Goal: Task Accomplishment & Management: Use online tool/utility

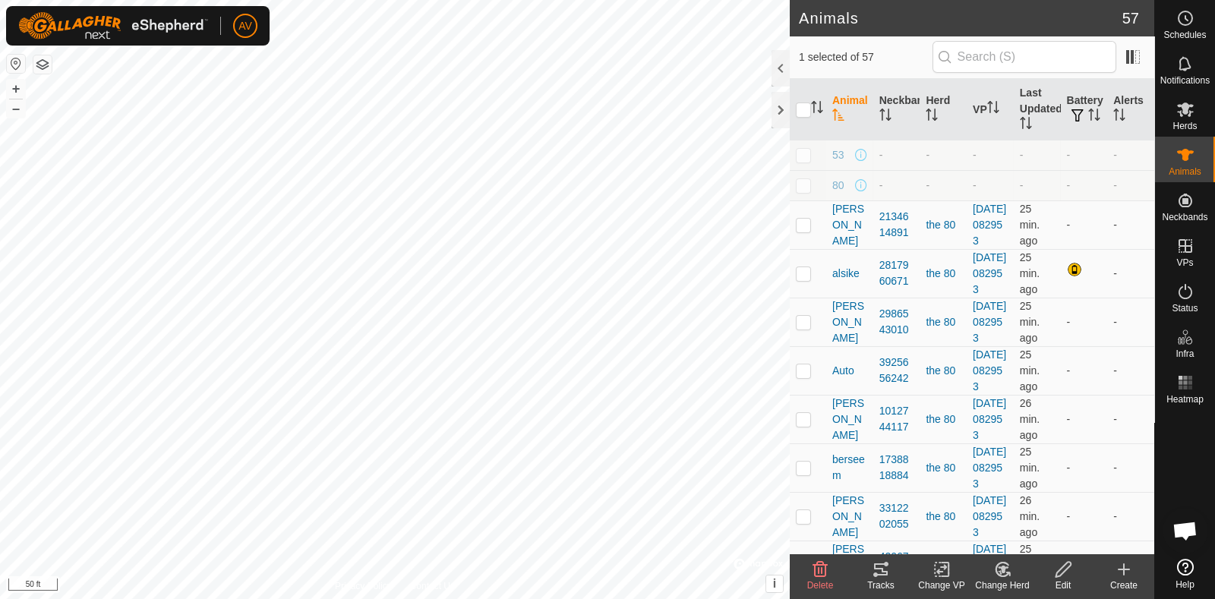
click at [879, 570] on icon at bounding box center [881, 569] width 18 height 18
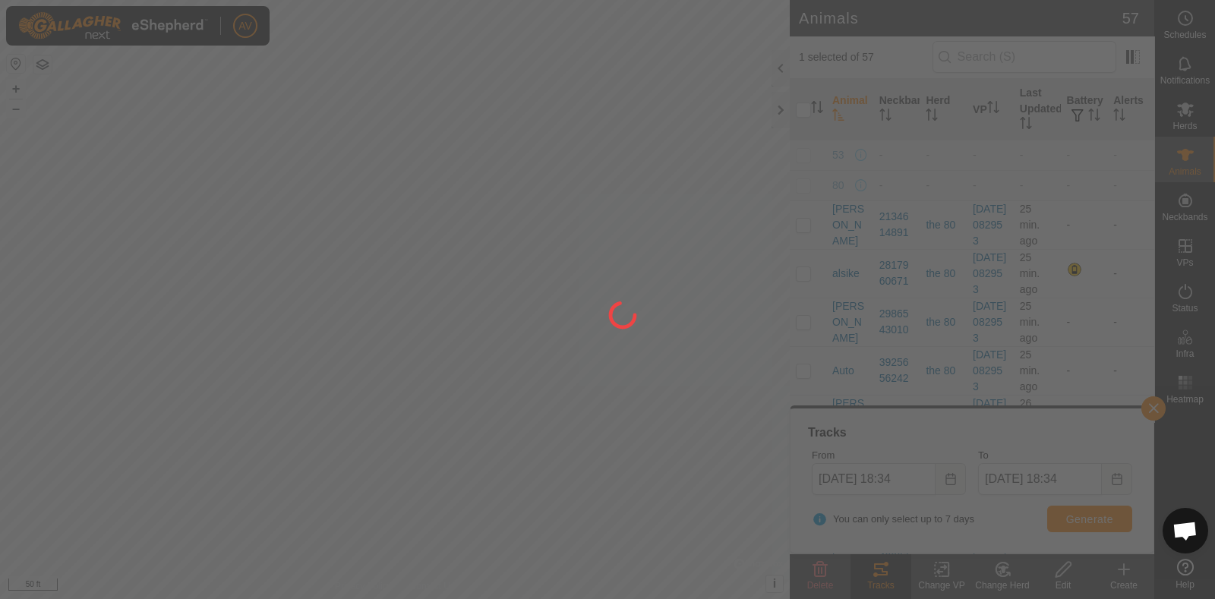
click at [1067, 519] on div at bounding box center [607, 299] width 1215 height 599
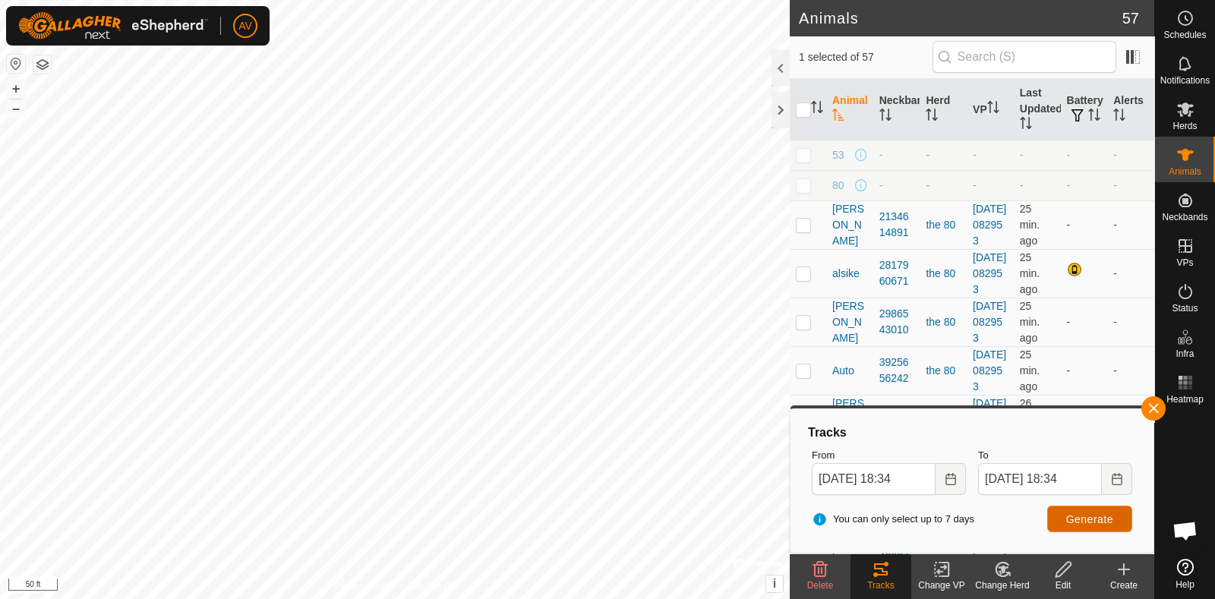
click at [1077, 520] on span "Generate" at bounding box center [1089, 519] width 47 height 12
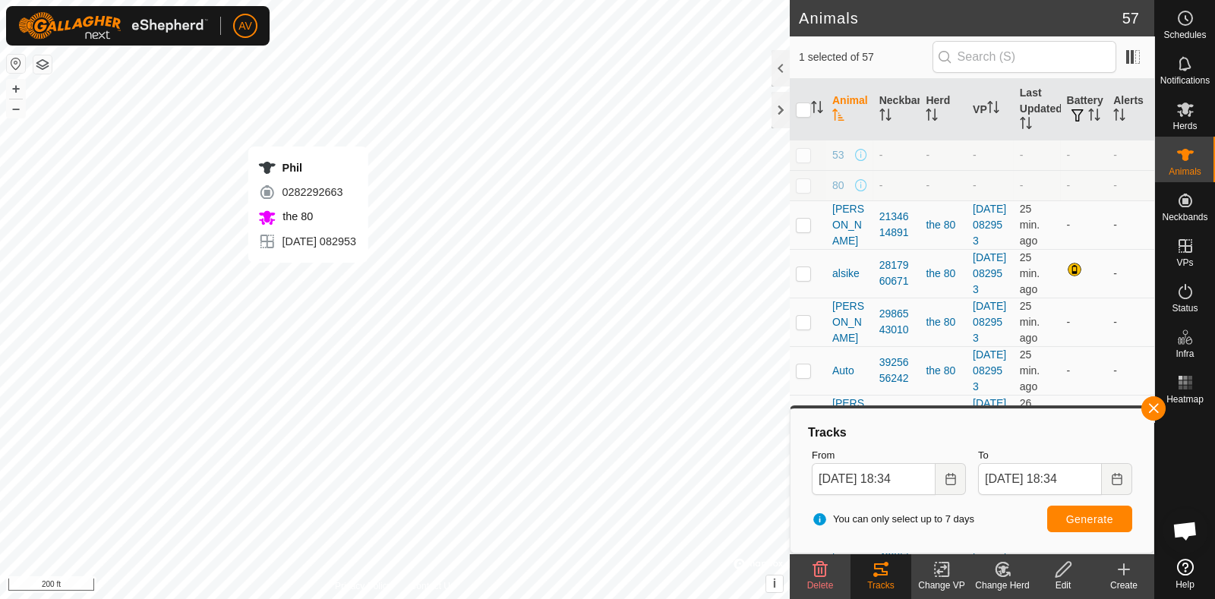
checkbox input "false"
checkbox input "true"
click at [1095, 518] on span "Generate" at bounding box center [1089, 519] width 47 height 12
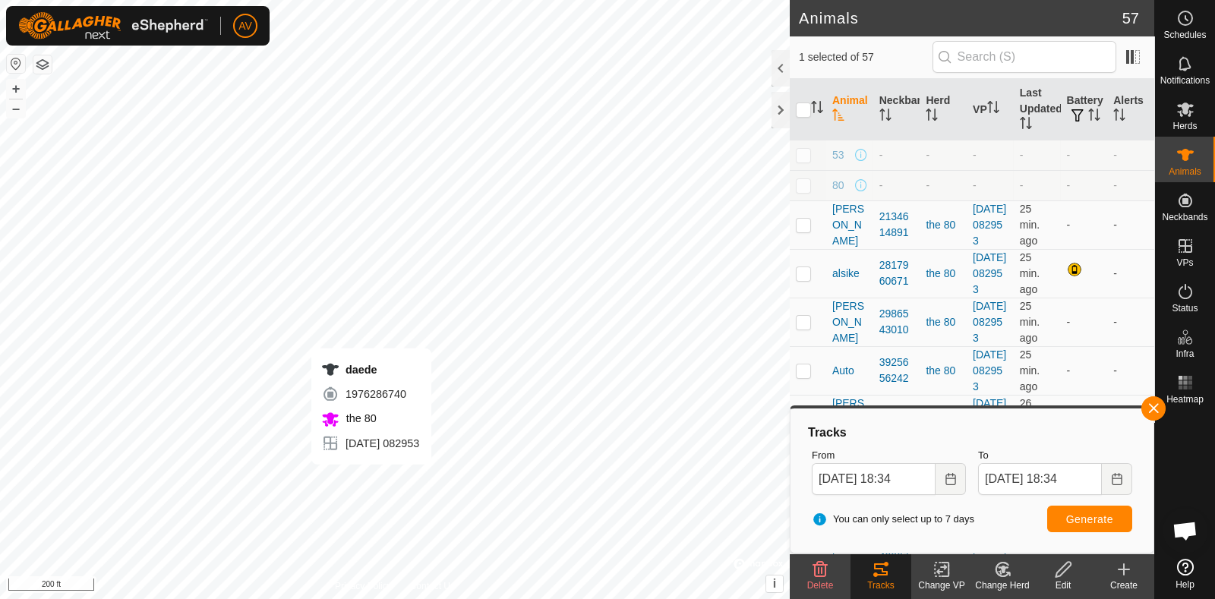
checkbox input "true"
checkbox input "false"
click at [1082, 522] on span "Generate" at bounding box center [1089, 519] width 47 height 12
checkbox input "false"
checkbox input "true"
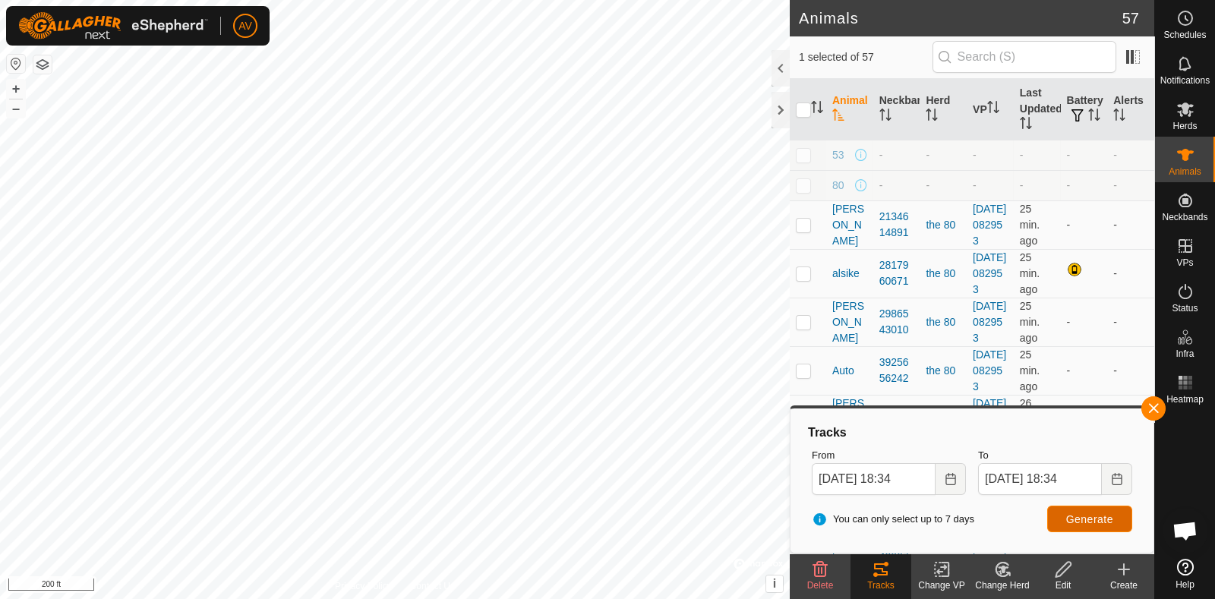
click at [1086, 514] on span "Generate" at bounding box center [1089, 519] width 47 height 12
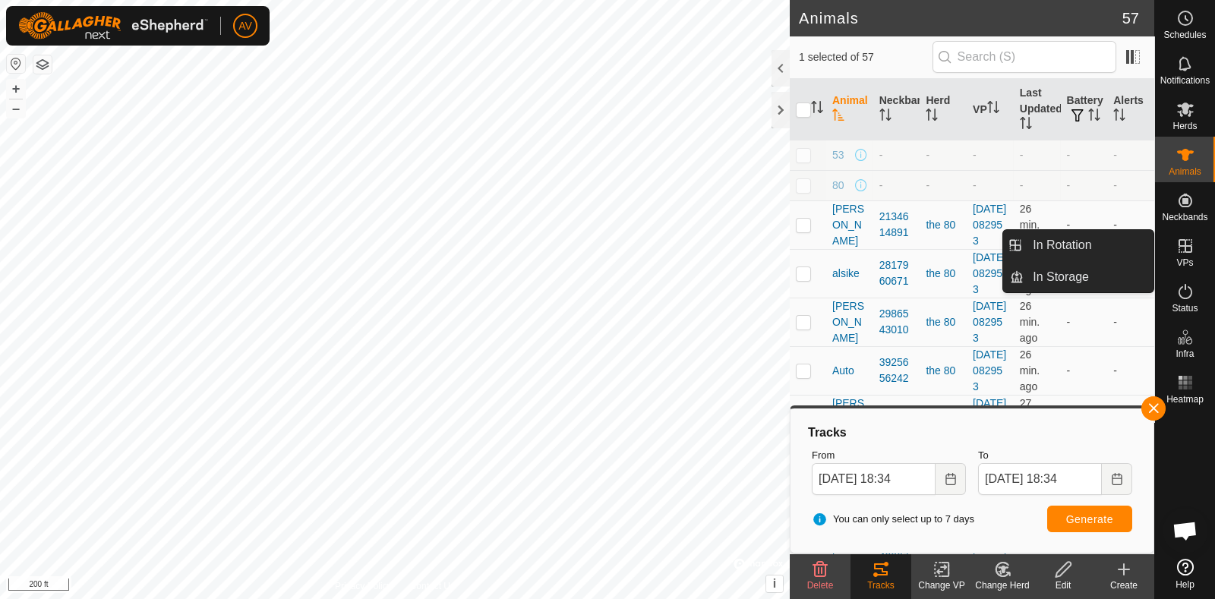
drag, startPoint x: 1175, startPoint y: 267, endPoint x: 1170, endPoint y: 258, distance: 10.5
click at [1170, 258] on div "VPs" at bounding box center [1185, 251] width 60 height 46
drag, startPoint x: 1055, startPoint y: 255, endPoint x: 1073, endPoint y: 288, distance: 37.0
click at [1055, 254] on link "In Rotation" at bounding box center [1089, 245] width 130 height 30
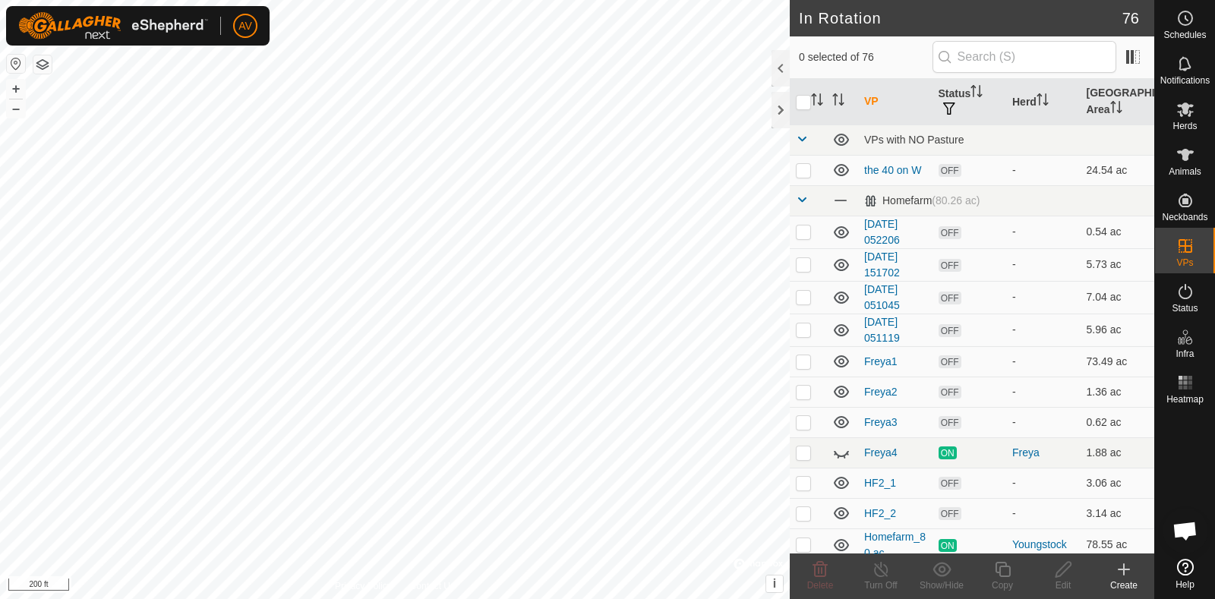
click at [1121, 575] on icon at bounding box center [1124, 569] width 18 height 18
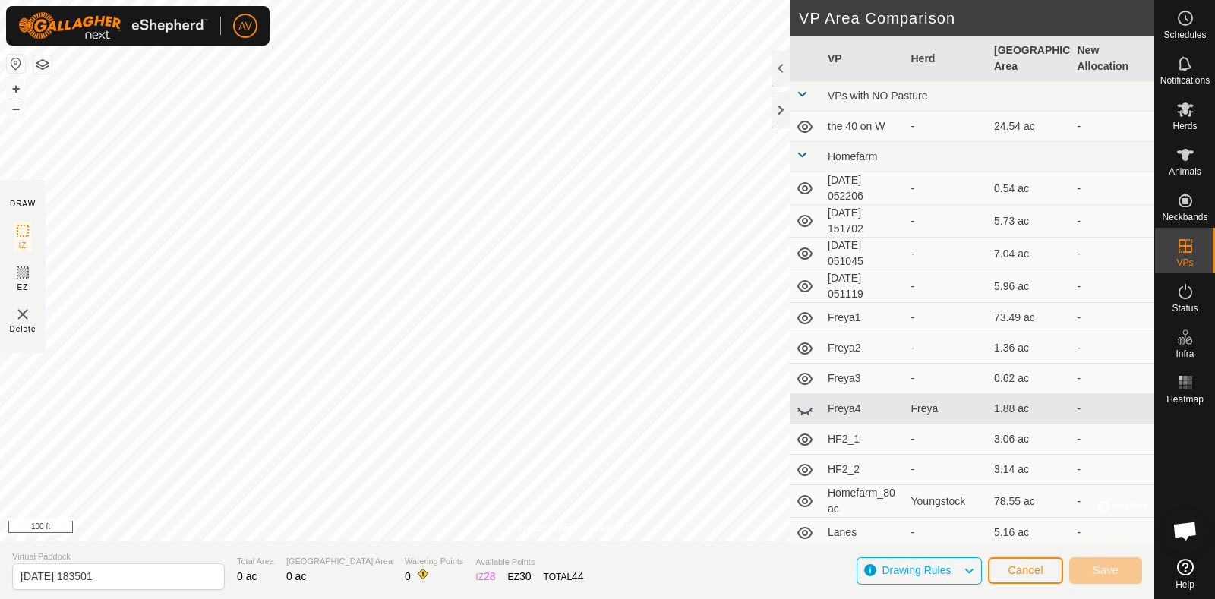
click at [478, 0] on html "AV Schedules Notifications Herds Animals Neckbands VPs Status Infra Heatmap Hel…" at bounding box center [607, 299] width 1215 height 599
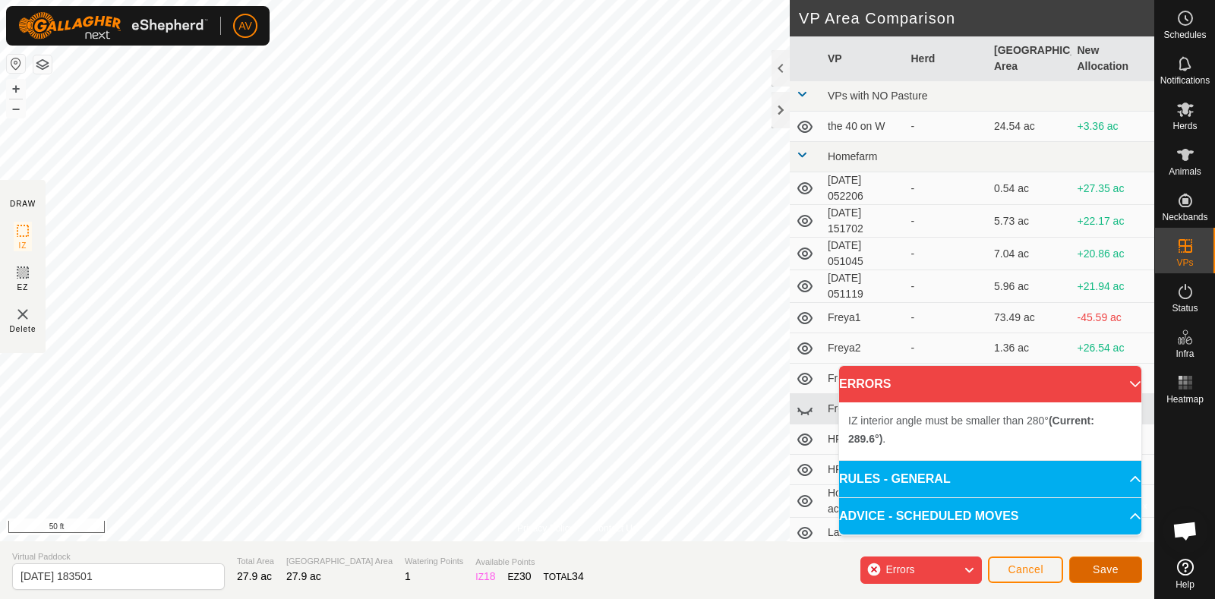
click at [1099, 567] on span "Save" at bounding box center [1106, 569] width 26 height 12
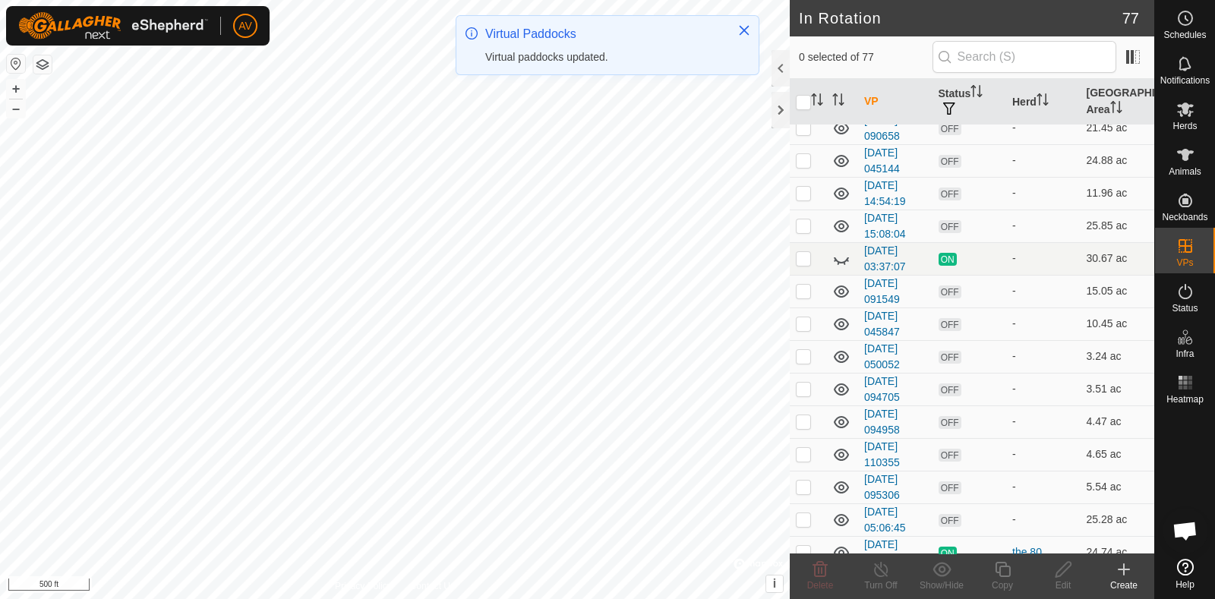
scroll to position [2270, 0]
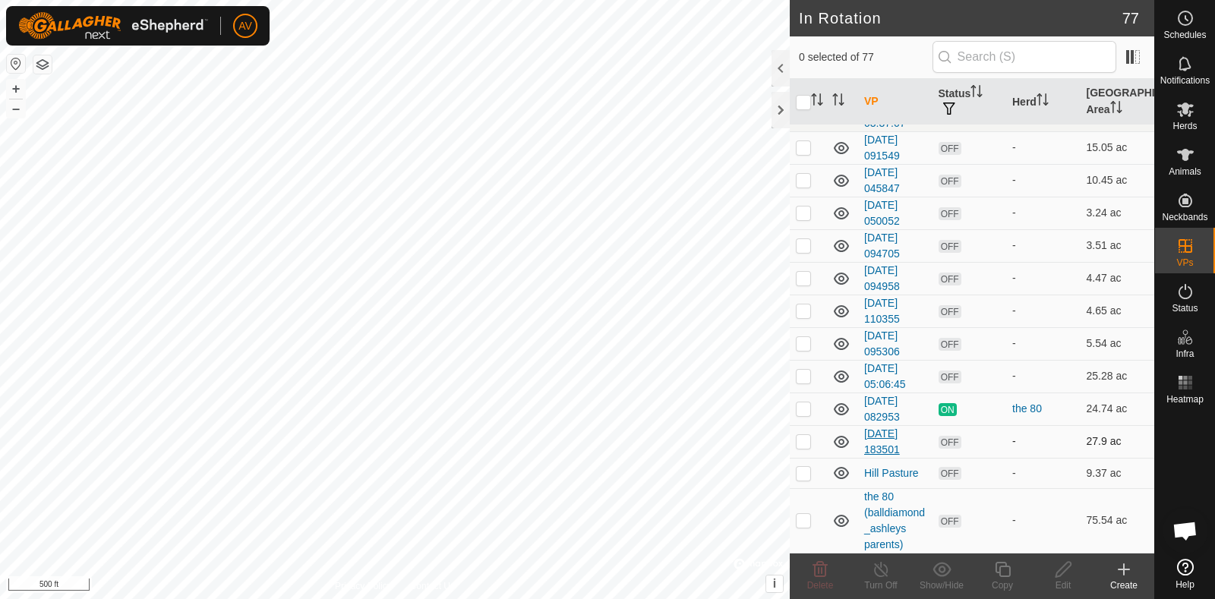
click at [879, 434] on link "[DATE] 183501" at bounding box center [882, 441] width 36 height 28
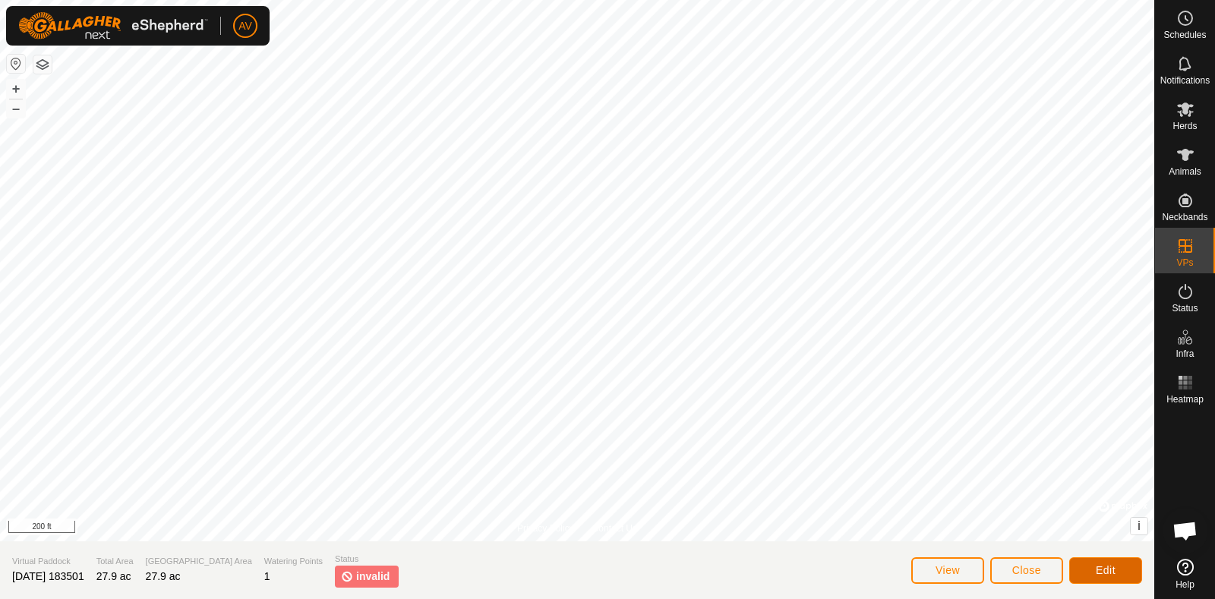
click at [1110, 572] on span "Edit" at bounding box center [1106, 570] width 20 height 12
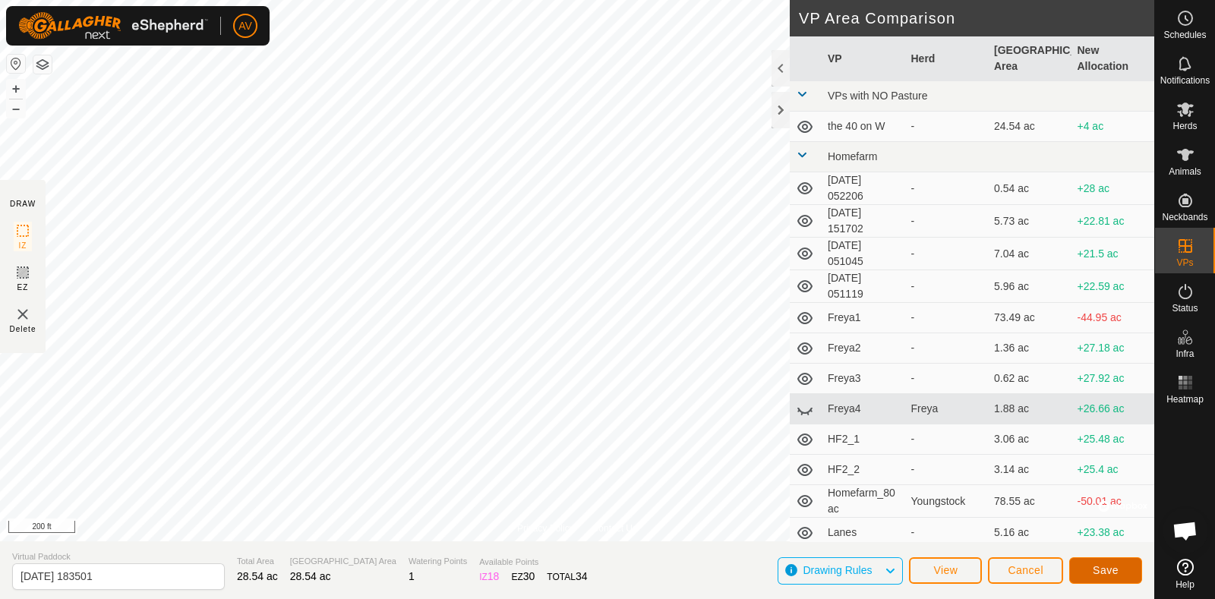
click at [1085, 573] on button "Save" at bounding box center [1105, 570] width 73 height 27
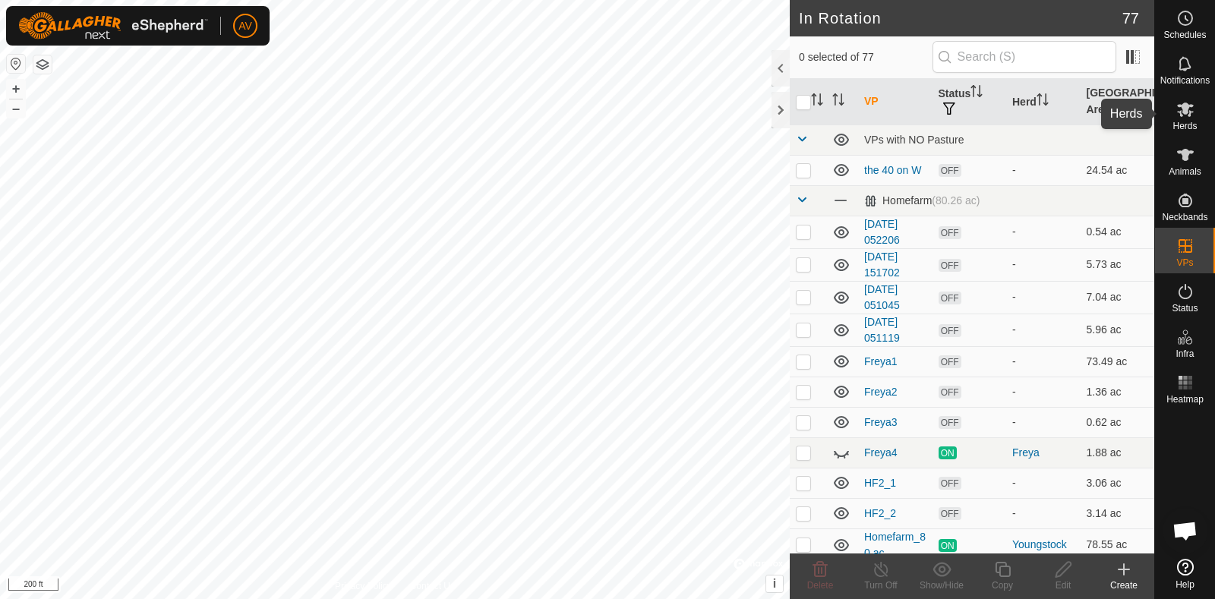
click at [1184, 109] on icon at bounding box center [1185, 110] width 17 height 14
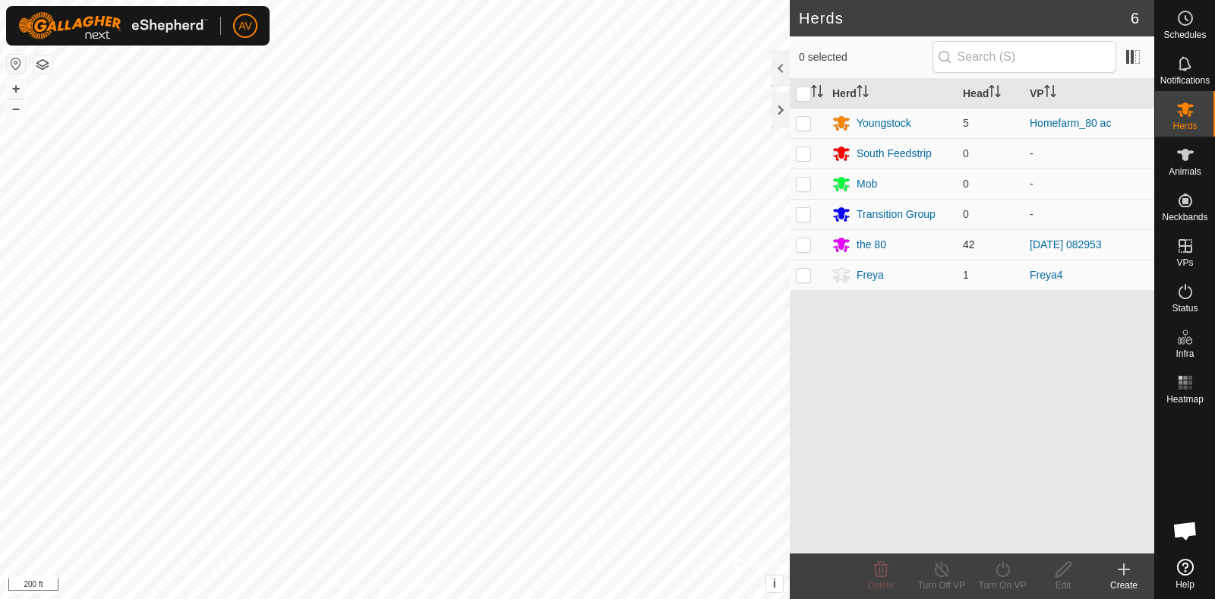
click at [801, 233] on td at bounding box center [808, 244] width 36 height 30
checkbox input "true"
click at [1006, 574] on icon at bounding box center [1002, 569] width 14 height 15
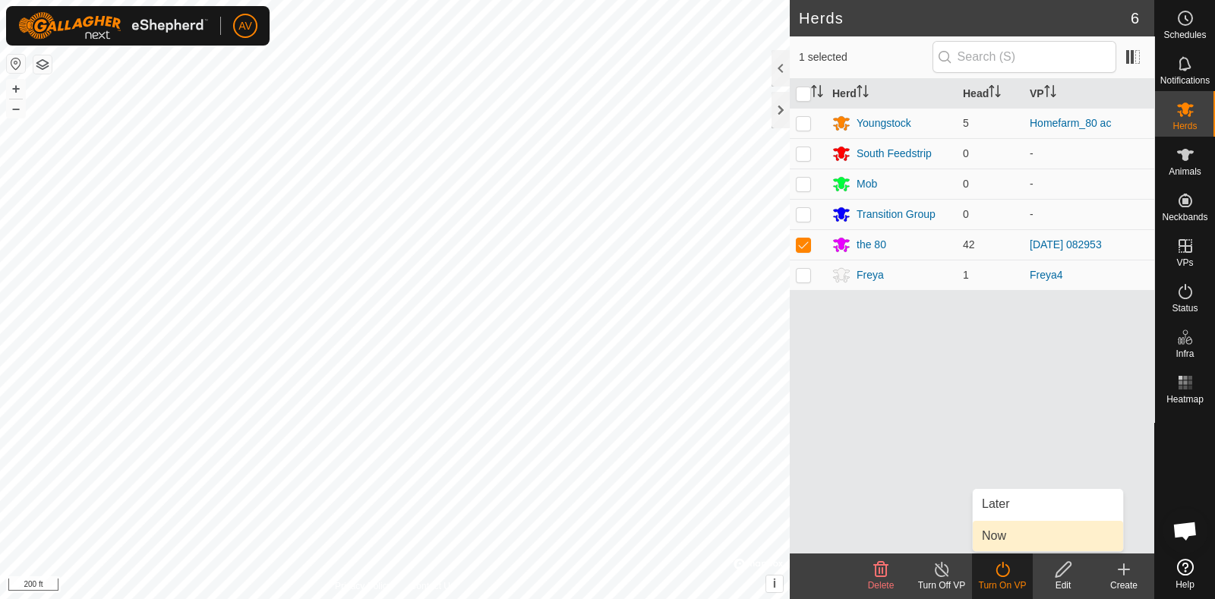
click at [1008, 532] on link "Now" at bounding box center [1048, 536] width 150 height 30
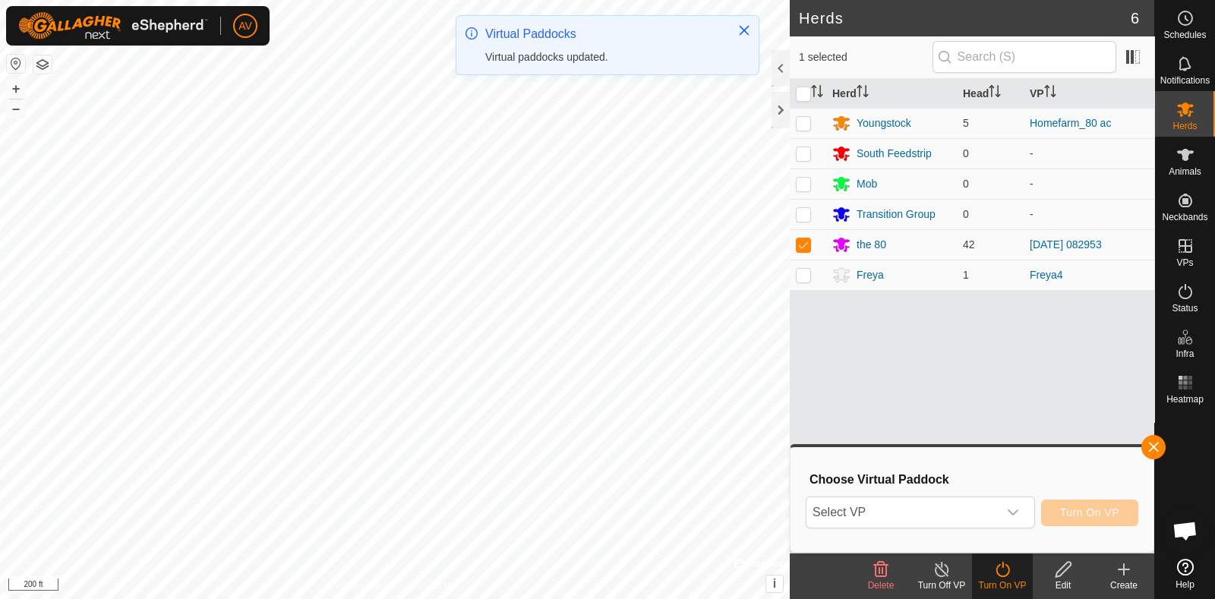
click at [1010, 510] on icon "dropdown trigger" at bounding box center [1013, 512] width 11 height 6
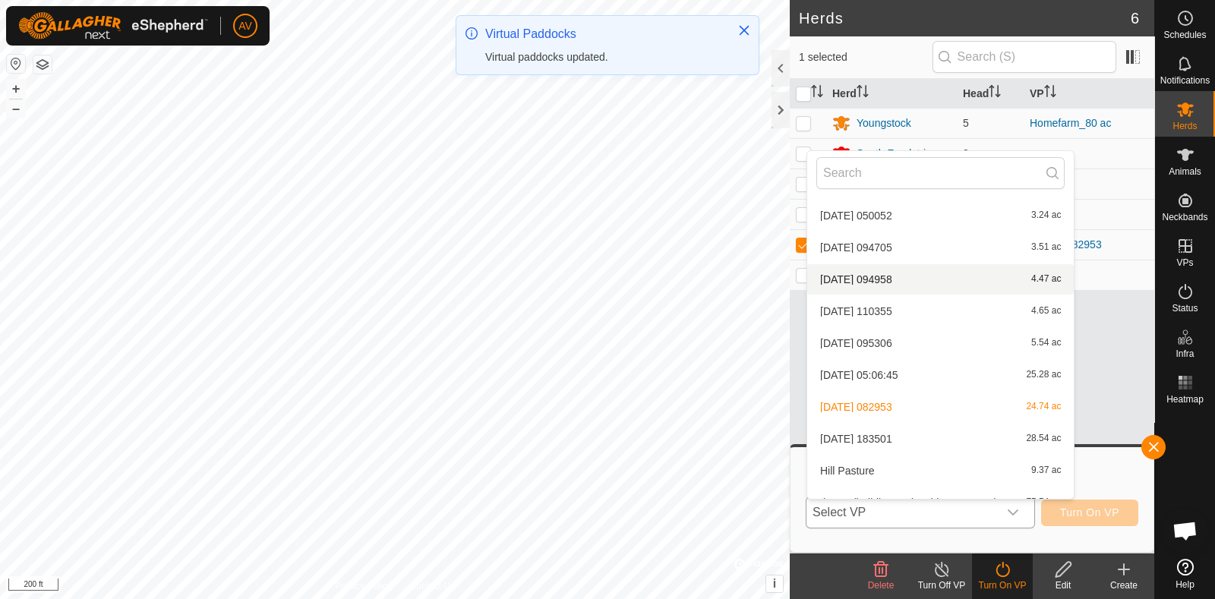
scroll to position [2254, 0]
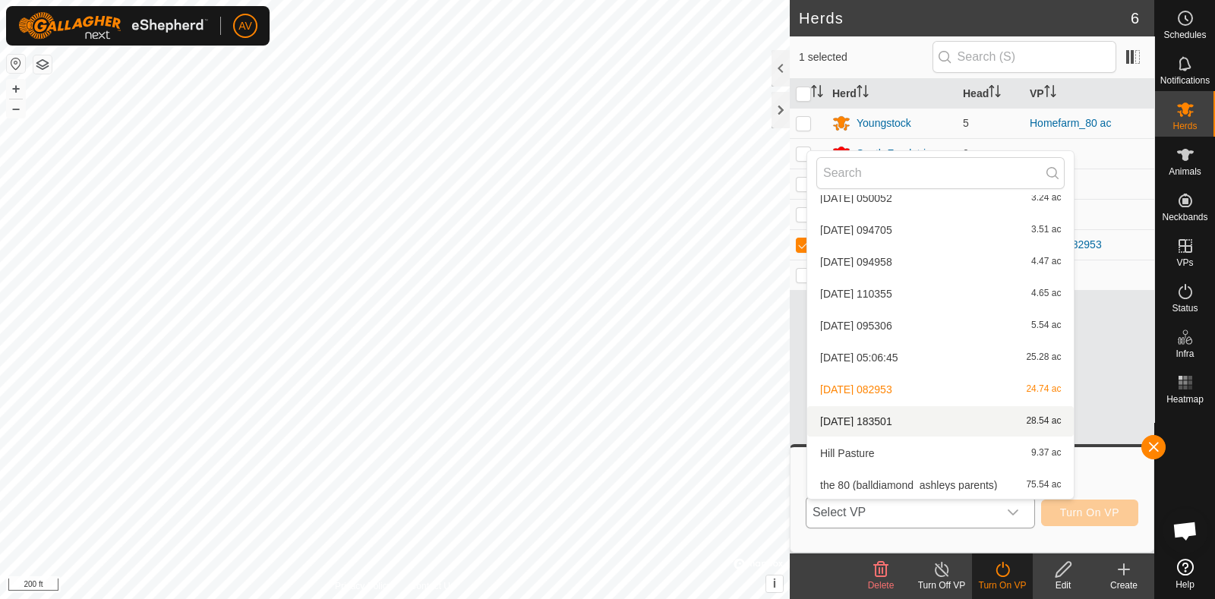
click at [906, 424] on li "[DATE] 183501 28.54 ac" at bounding box center [940, 421] width 267 height 30
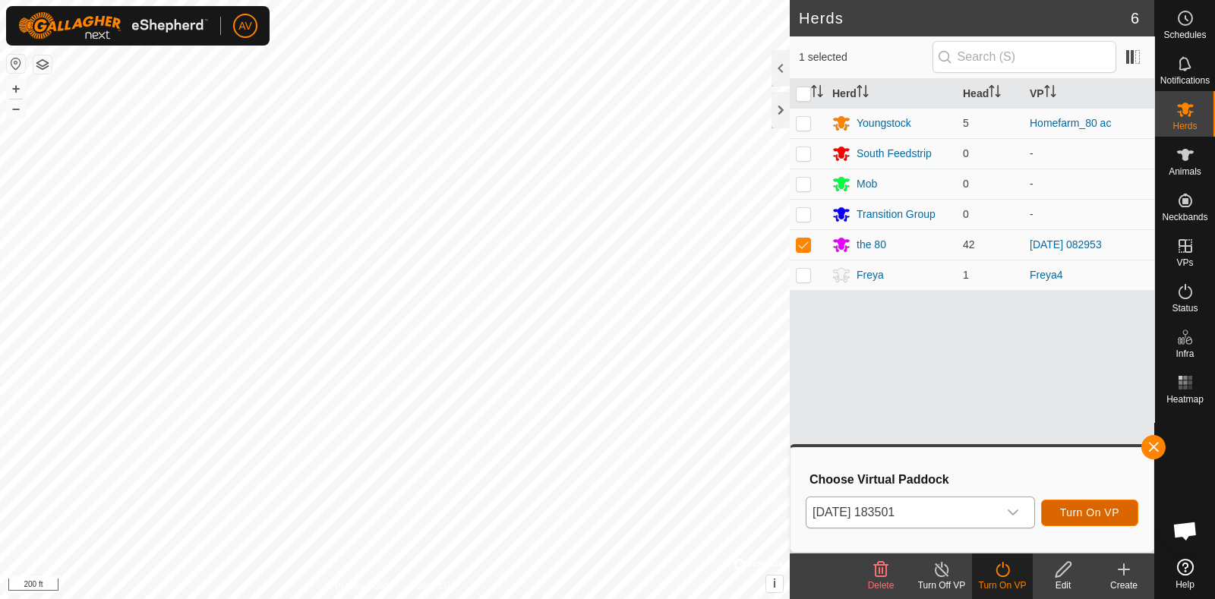
click at [1060, 505] on button "Turn On VP" at bounding box center [1089, 513] width 97 height 27
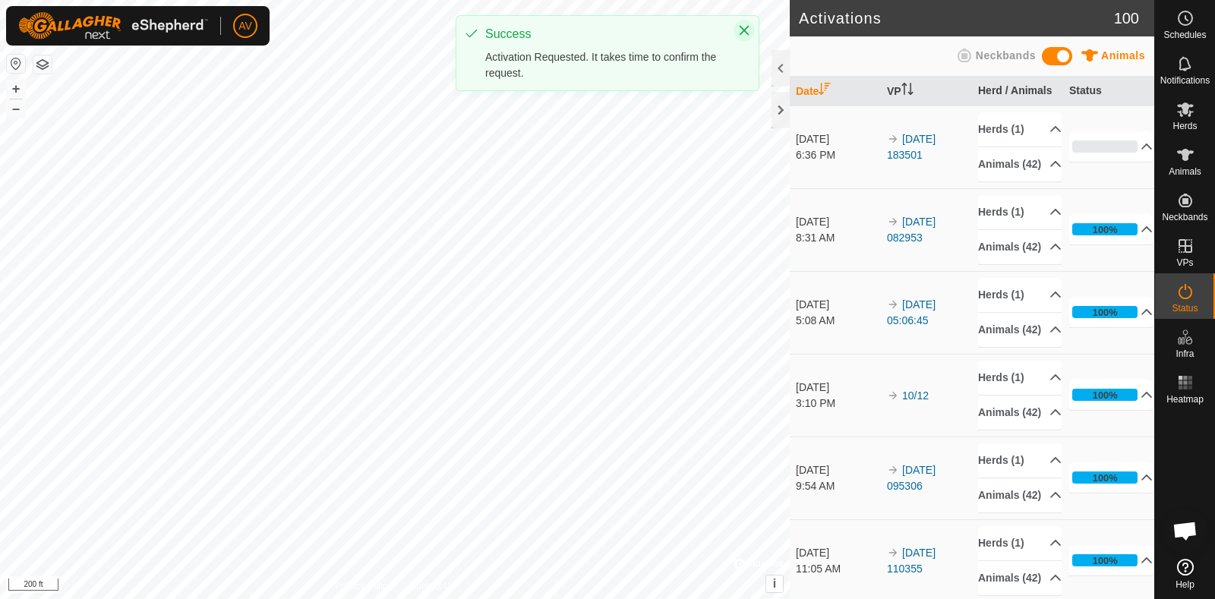
click at [733, 28] on button "Close" at bounding box center [743, 30] width 21 height 21
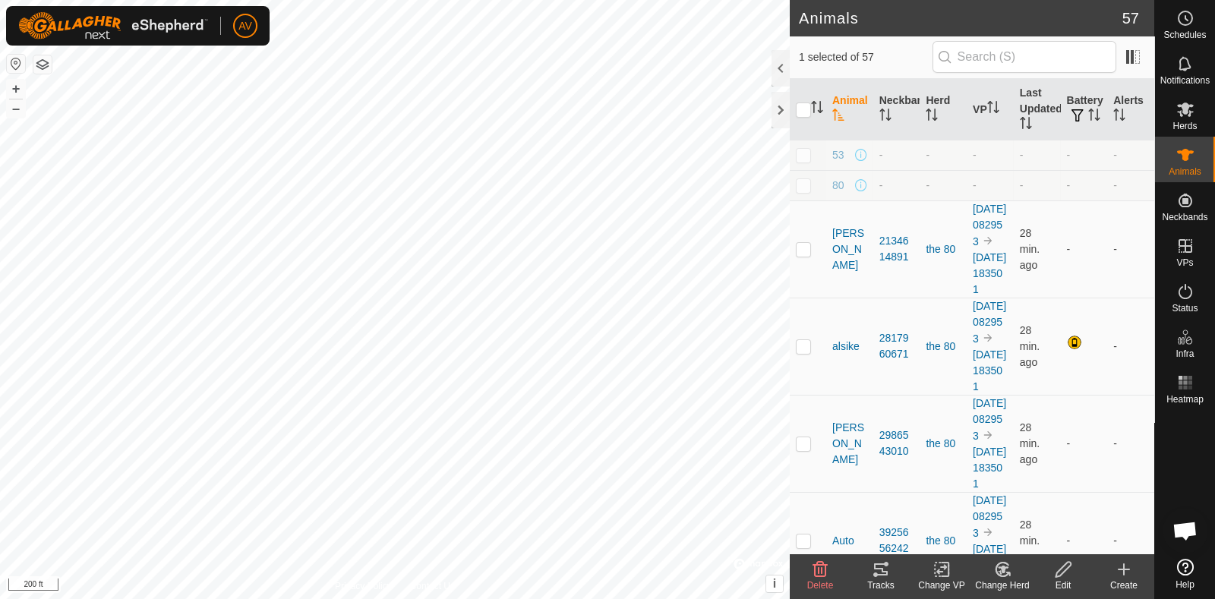
click at [868, 571] on tracks-svg-icon at bounding box center [880, 569] width 61 height 18
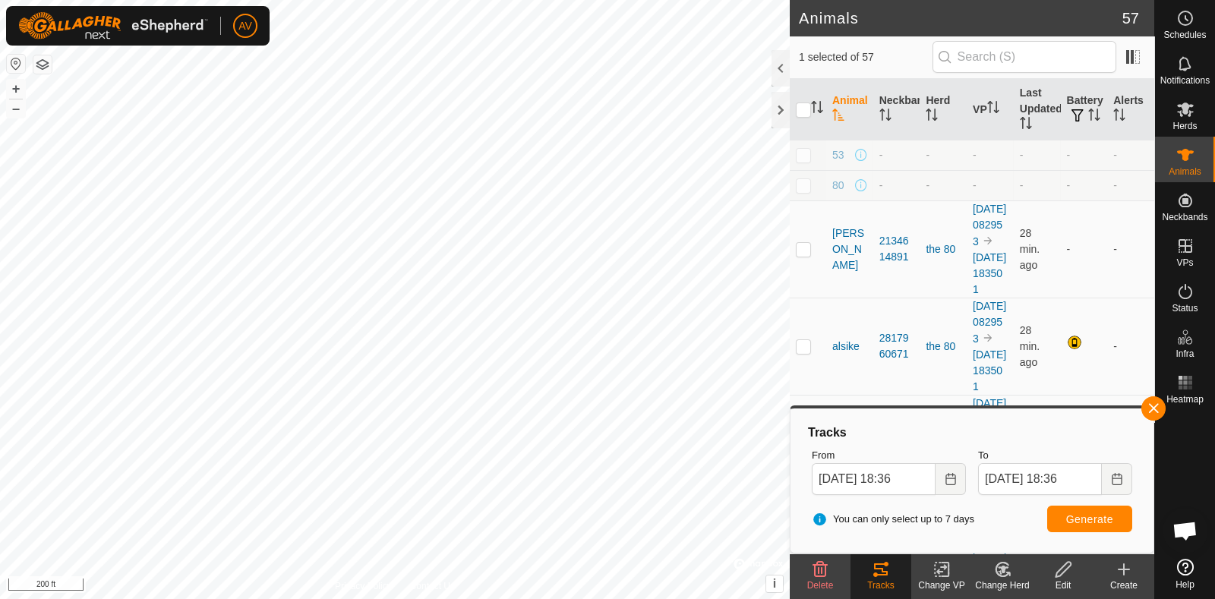
checkbox input "false"
click at [1081, 519] on span "Generate" at bounding box center [1089, 519] width 47 height 12
checkbox input "false"
checkbox input "true"
click at [1073, 513] on span "Generate" at bounding box center [1089, 519] width 47 height 12
